Goal: Task Accomplishment & Management: Manage account settings

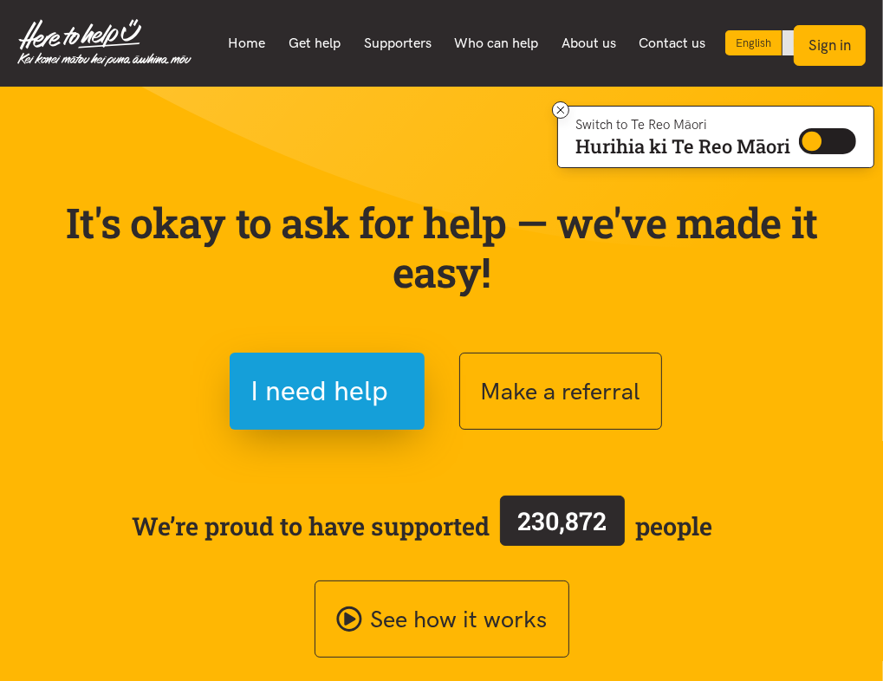
click at [839, 48] on button "Sign in" at bounding box center [830, 45] width 72 height 41
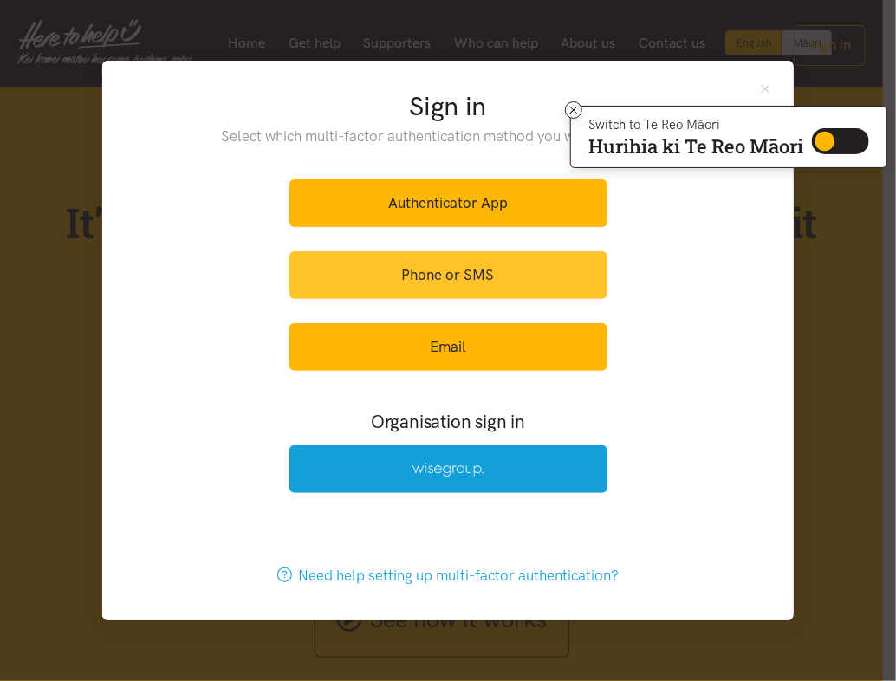
click at [475, 276] on link "Phone or SMS" at bounding box center [448, 275] width 318 height 48
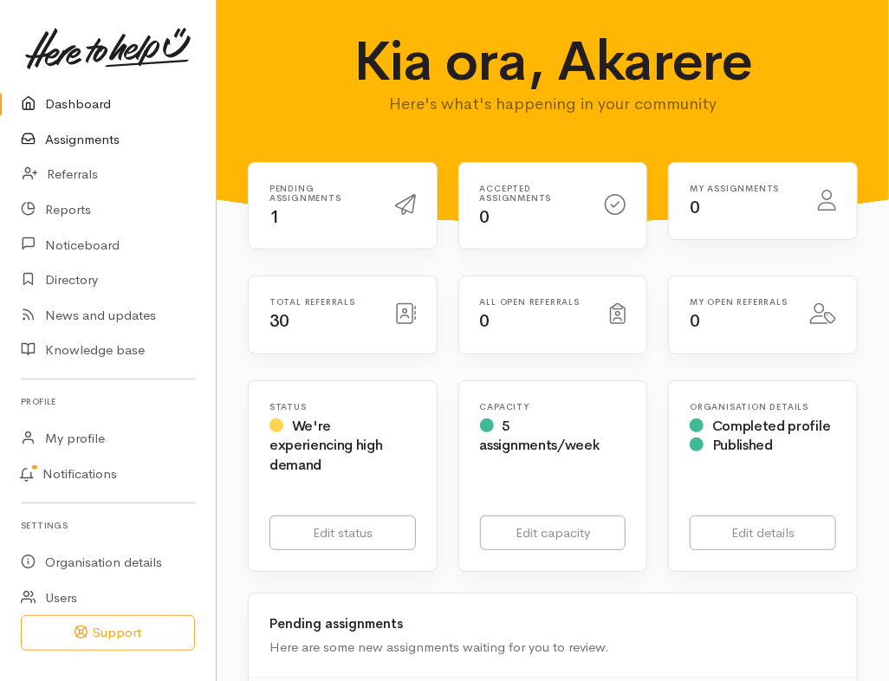
click at [101, 142] on link "Assignments" at bounding box center [108, 140] width 216 height 36
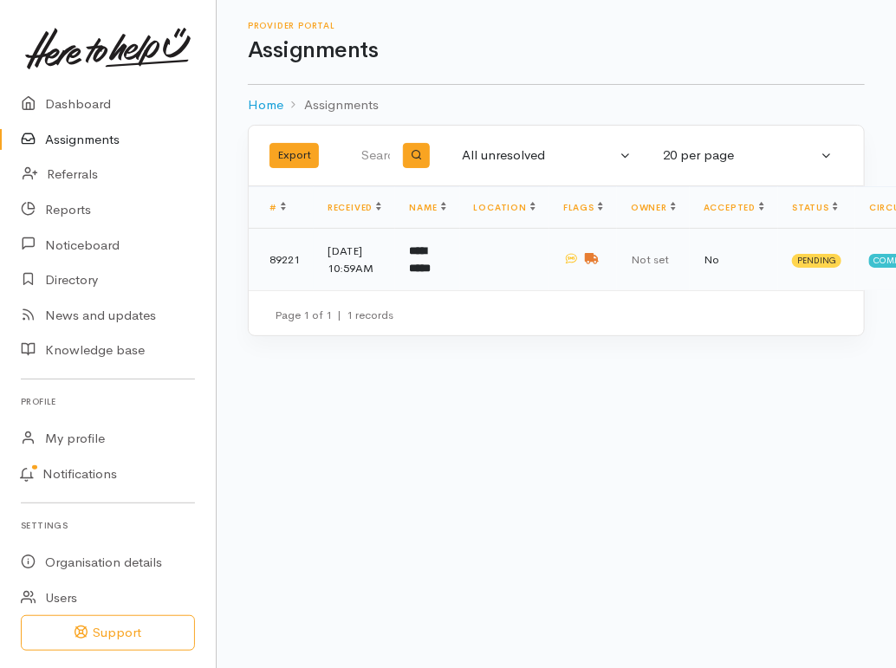
click at [558, 261] on td at bounding box center [583, 260] width 68 height 62
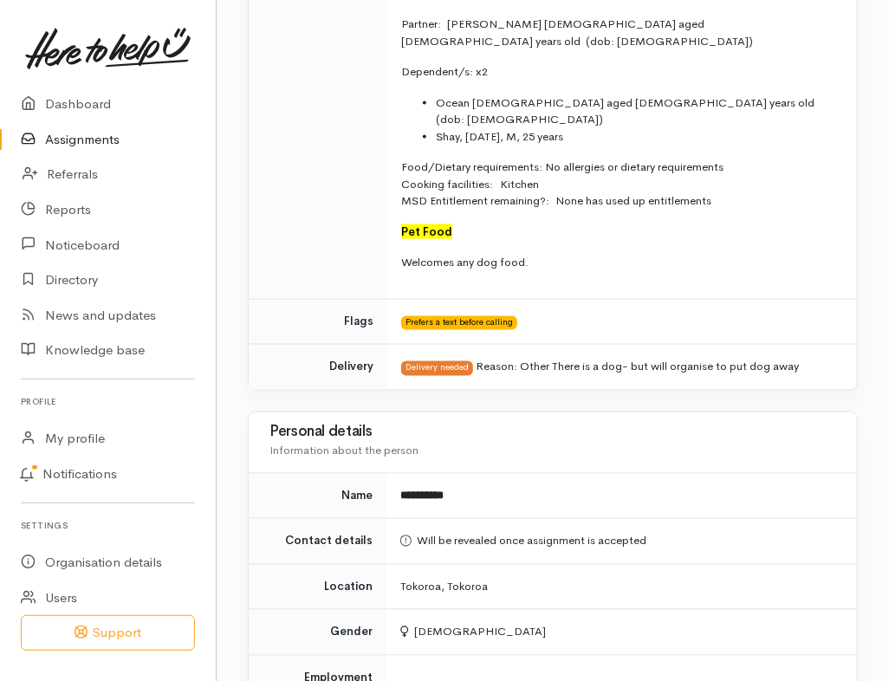
scroll to position [607, 0]
